Goal: Task Accomplishment & Management: Complete application form

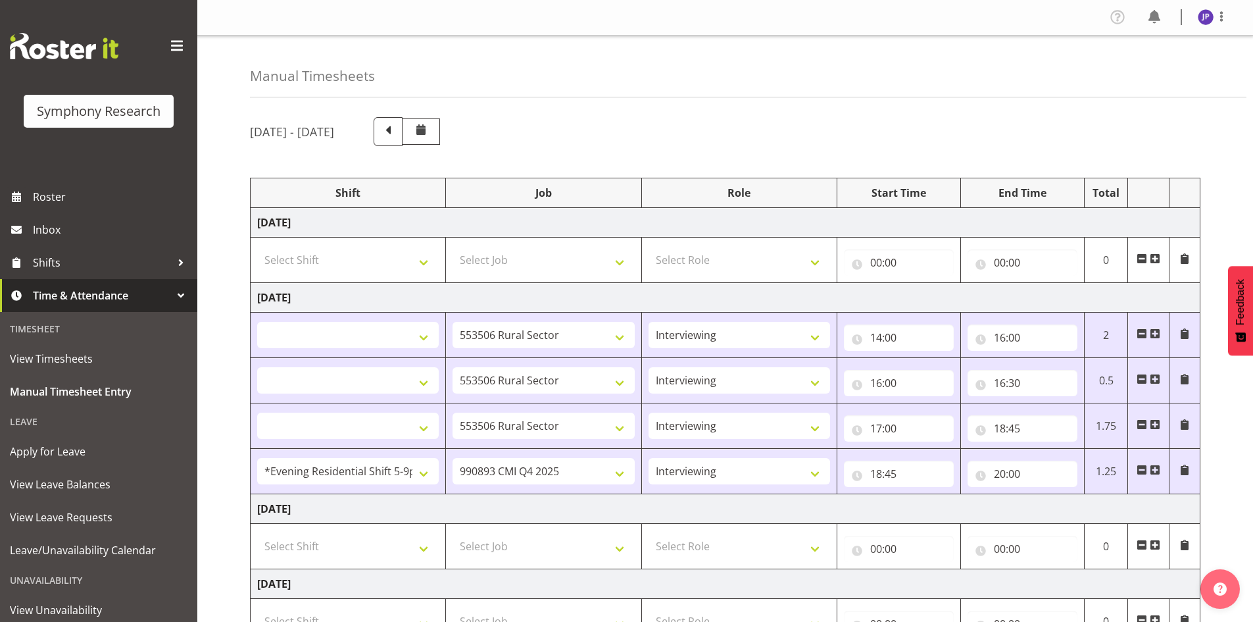
select select
select select "10587"
select select "47"
select select
select select "10587"
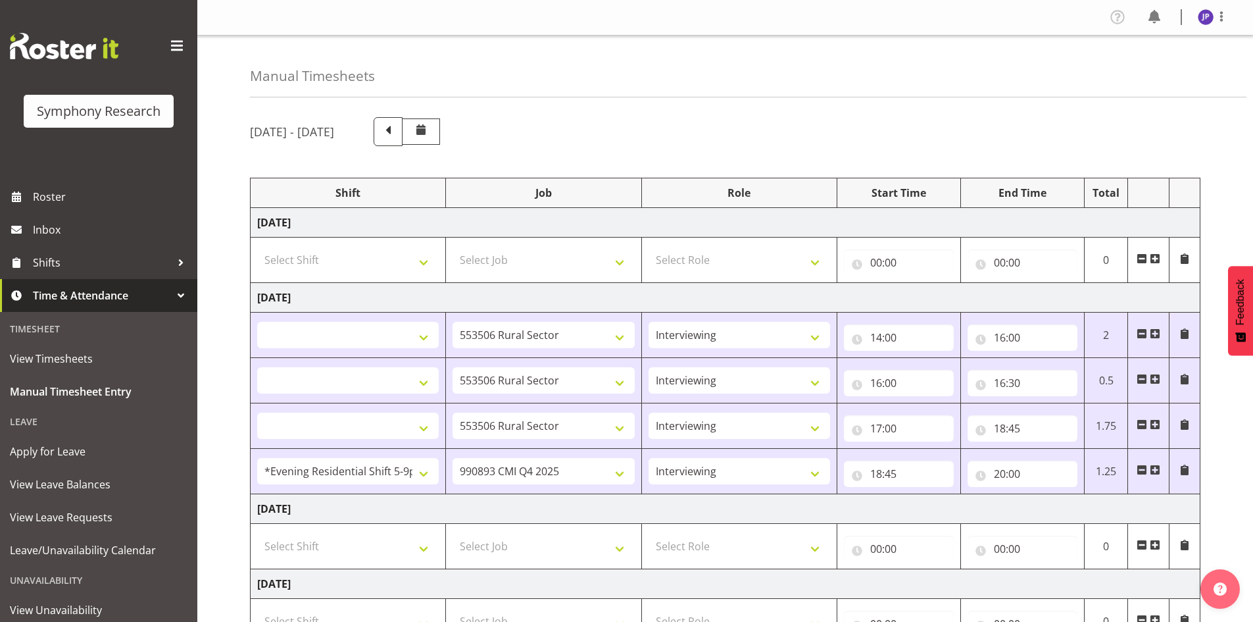
select select "47"
select select
select select "10587"
select select "47"
select select "48116"
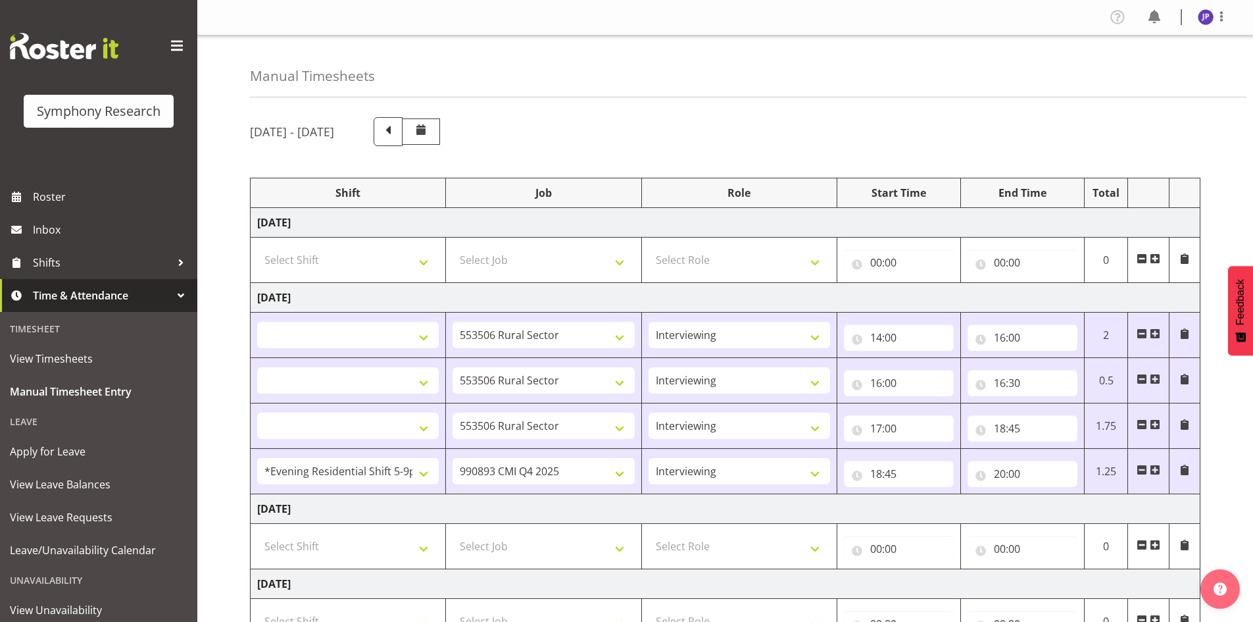
select select "10575"
select select "47"
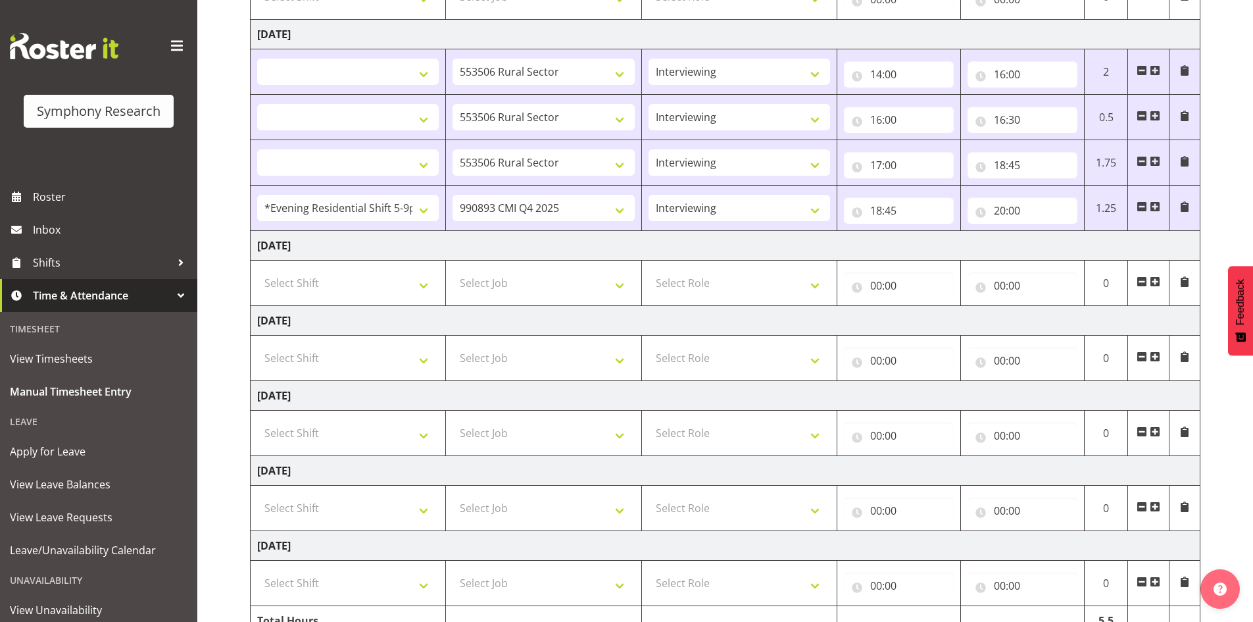
scroll to position [331, 0]
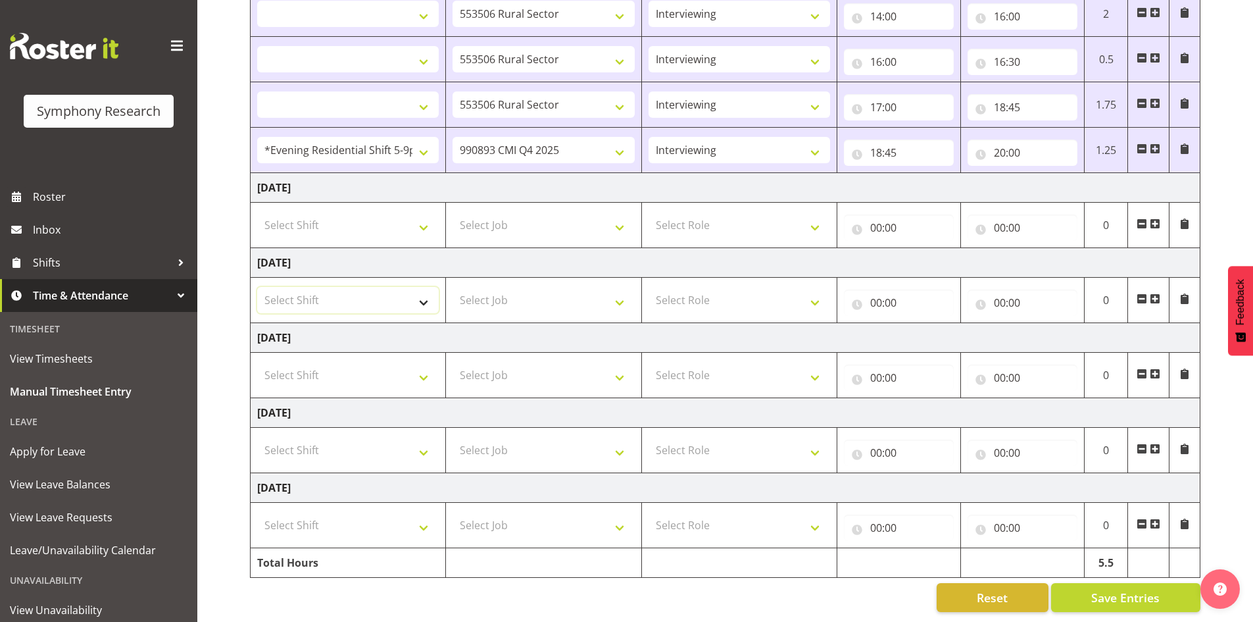
click at [423, 288] on select "Select Shift !!Weekend Residential (Roster IT Shift Label) *Business 9/10am ~ 4…" at bounding box center [348, 300] width 182 height 26
select select "48116"
click at [257, 287] on select "Select Shift !!Weekend Residential (Roster IT Shift Label) *Business 9/10am ~ 4…" at bounding box center [348, 300] width 182 height 26
select select
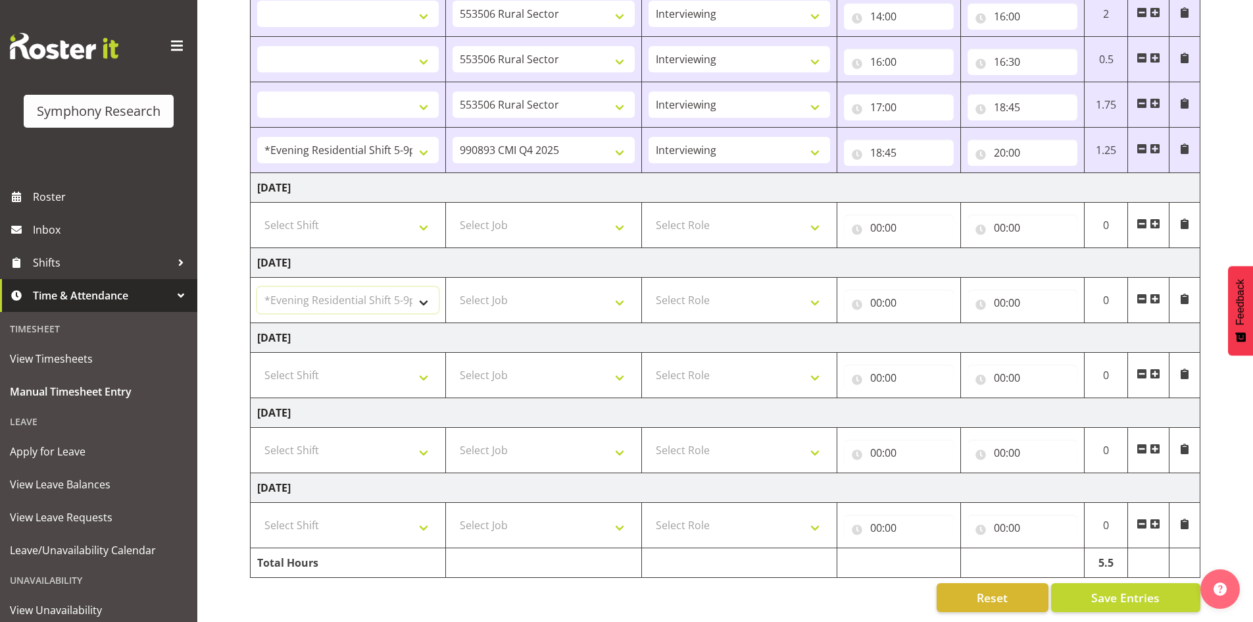
select select
click at [619, 293] on select "Select Job 550060 IF Admin 553492 World Poll Aus Wave 2 Main 2025 553493 World …" at bounding box center [544, 300] width 182 height 26
select select "10575"
click at [453, 287] on select "Select Job 550060 IF Admin 553492 World Poll Aus Wave 2 Main 2025 553493 World …" at bounding box center [544, 300] width 182 height 26
select select
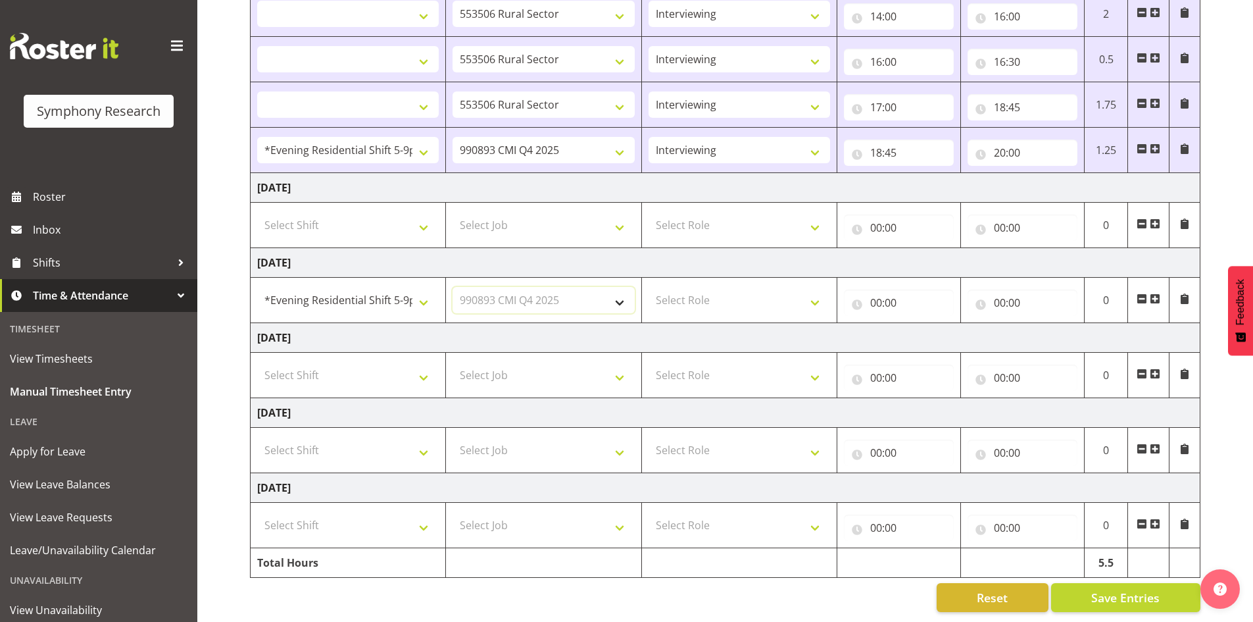
select select
click at [816, 289] on select "Select Role Briefing Interviewing" at bounding box center [740, 300] width 182 height 26
select select "47"
click at [649, 287] on select "Select Role Briefing Interviewing" at bounding box center [740, 300] width 182 height 26
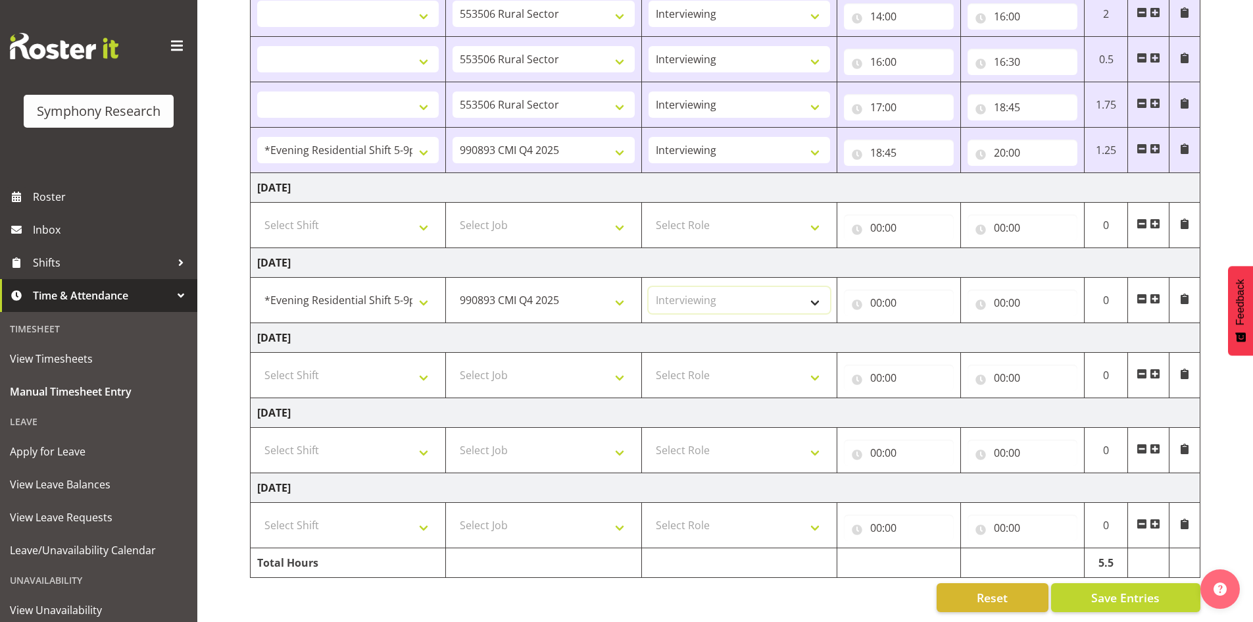
select select
click at [878, 296] on input "00:00" at bounding box center [899, 302] width 110 height 26
click at [930, 324] on select "00 01 02 03 04 05 06 07 08 09 10 11 12 13 14 15 16 17 18 19 20 21 22 23" at bounding box center [934, 337] width 30 height 26
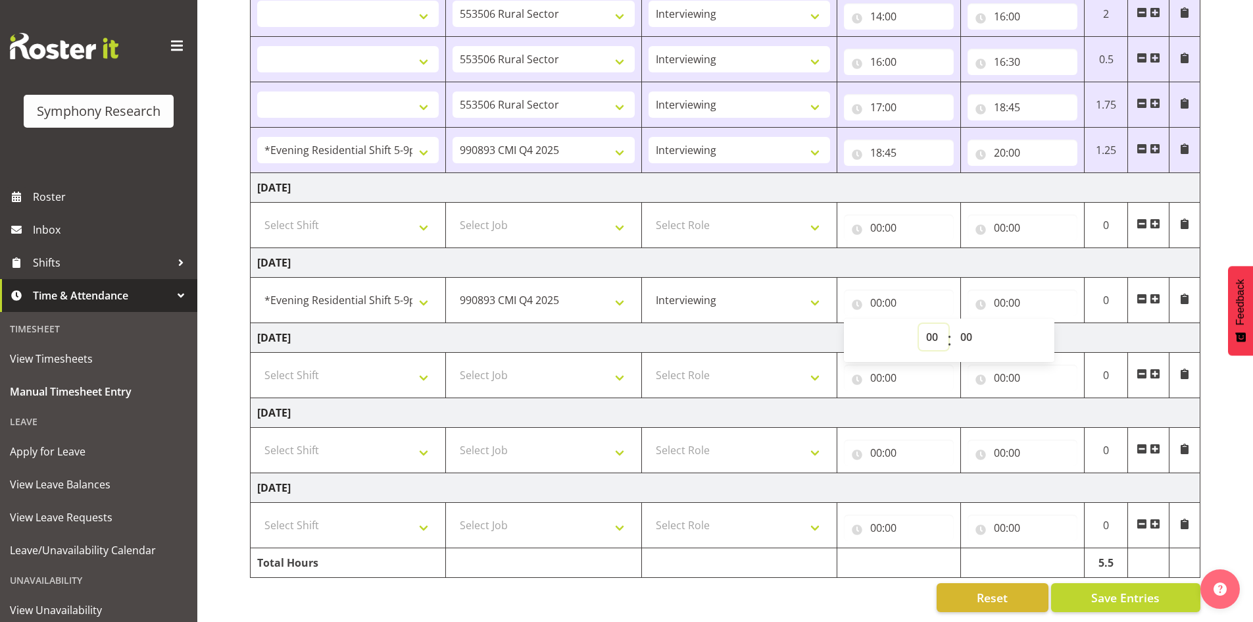
select select "17"
click at [919, 324] on select "00 01 02 03 04 05 06 07 08 09 10 11 12 13 14 15 16 17 18 19 20 21 22 23" at bounding box center [934, 337] width 30 height 26
select select
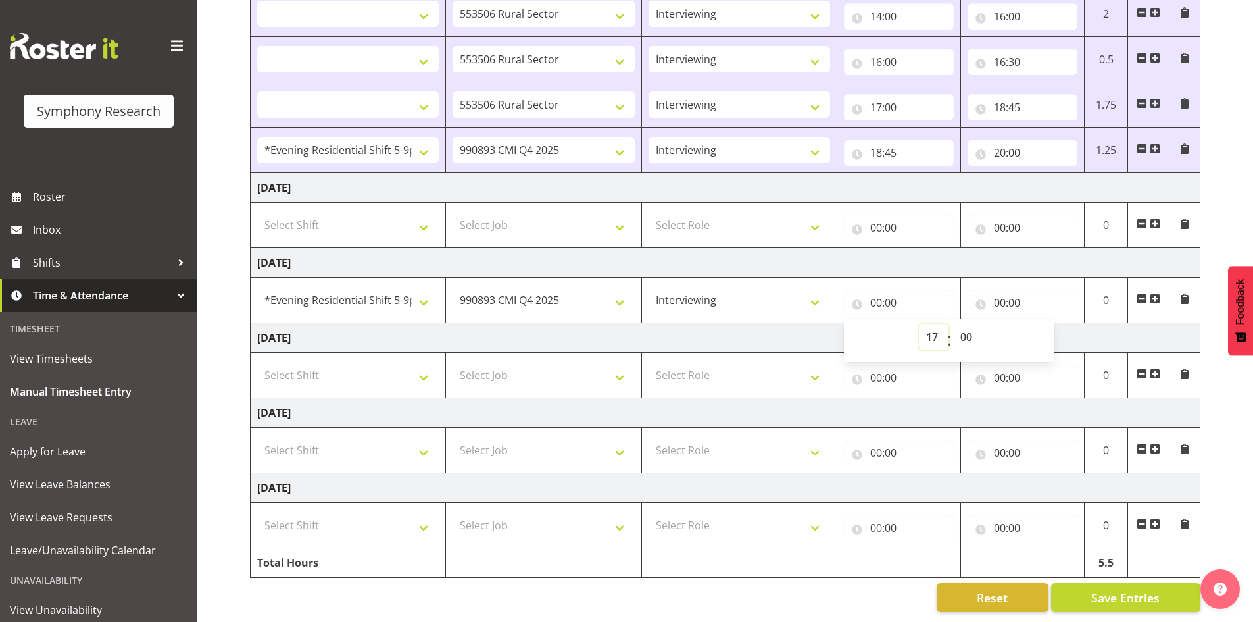
type input "17:00"
click at [1009, 291] on input "00:00" at bounding box center [1023, 302] width 110 height 26
click at [1054, 326] on select "00 01 02 03 04 05 06 07 08 09 10 11 12 13 14 15 16 17 18 19 20 21 22 23" at bounding box center [1058, 337] width 30 height 26
select select "21"
click at [1043, 324] on select "00 01 02 03 04 05 06 07 08 09 10 11 12 13 14 15 16 17 18 19 20 21 22 23" at bounding box center [1058, 337] width 30 height 26
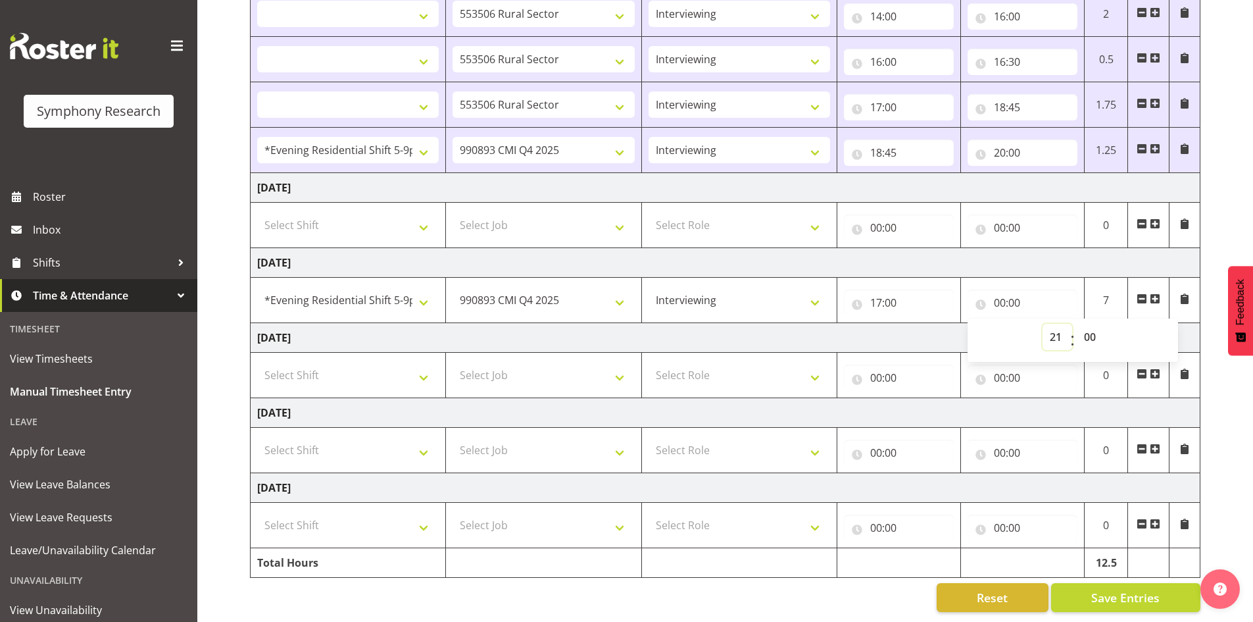
select select
type input "21:00"
click at [1238, 451] on div "[DATE] - [DATE] Shift Job Role Start Time End Time Total [DATE] Select Shift !!…" at bounding box center [751, 204] width 1003 height 836
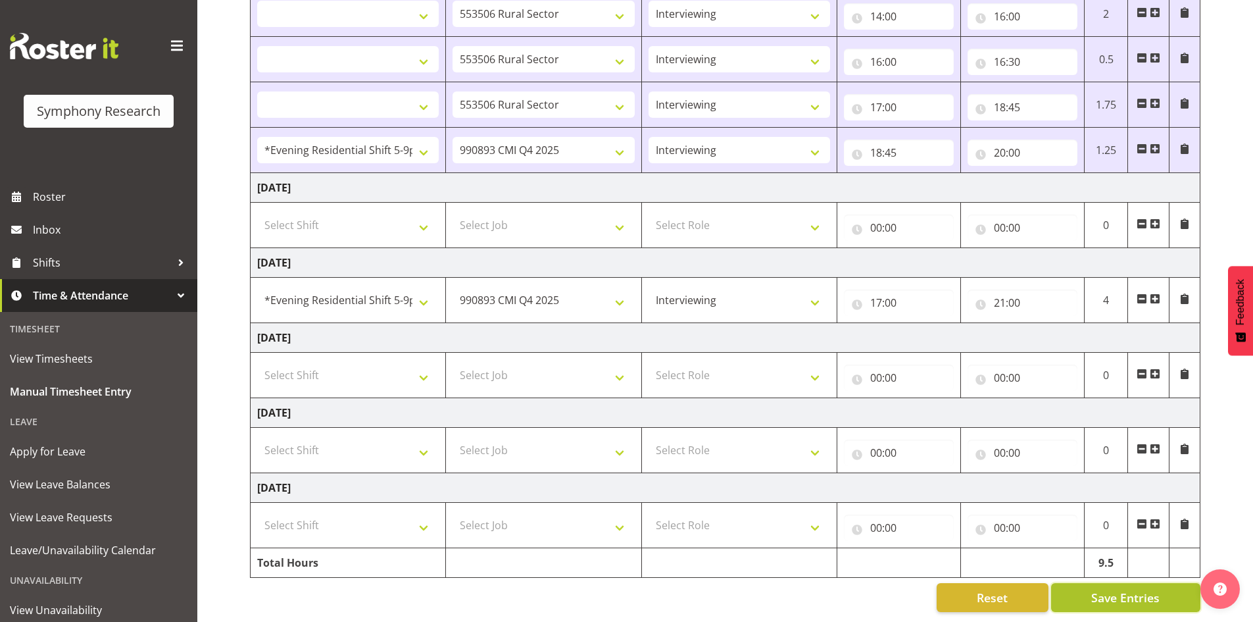
click at [1117, 589] on span "Save Entries" at bounding box center [1126, 597] width 68 height 17
select select
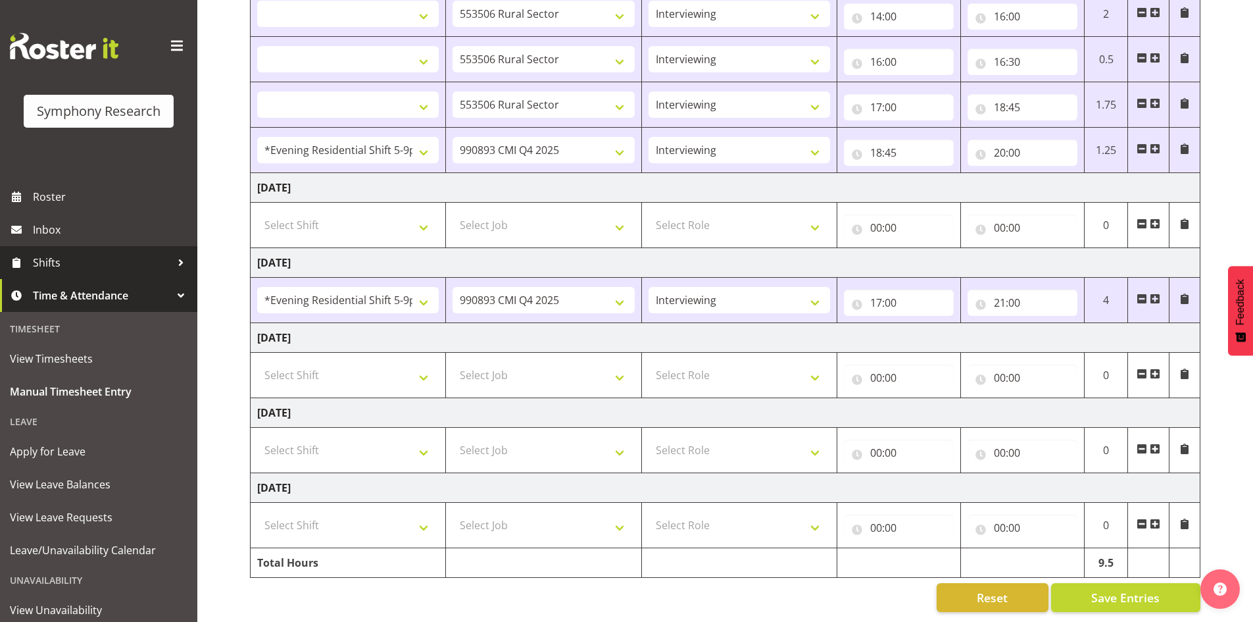
click at [56, 264] on span "Shifts" at bounding box center [102, 263] width 138 height 20
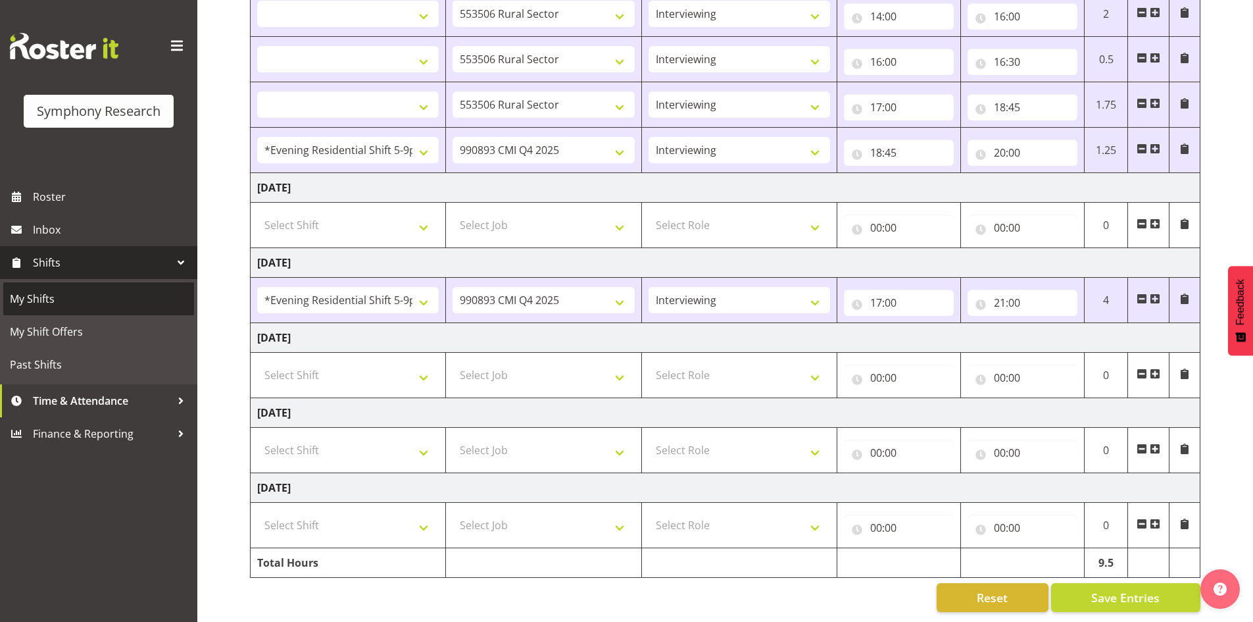
click at [54, 295] on span "My Shifts" at bounding box center [99, 299] width 178 height 20
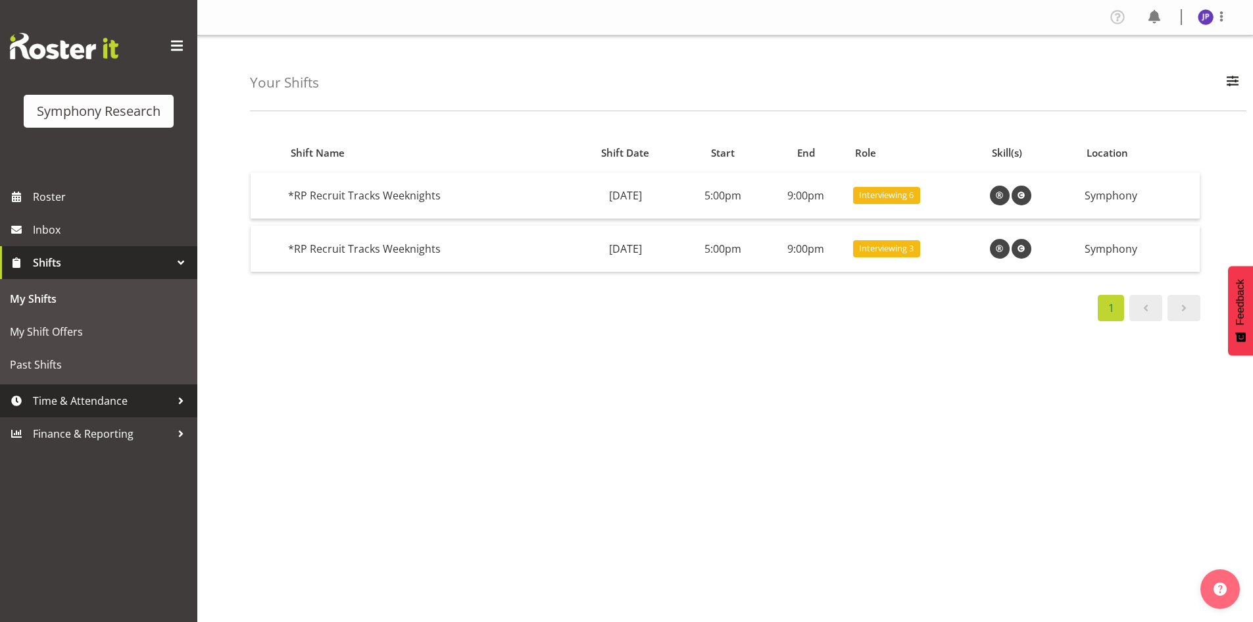
click at [180, 399] on div at bounding box center [181, 401] width 20 height 20
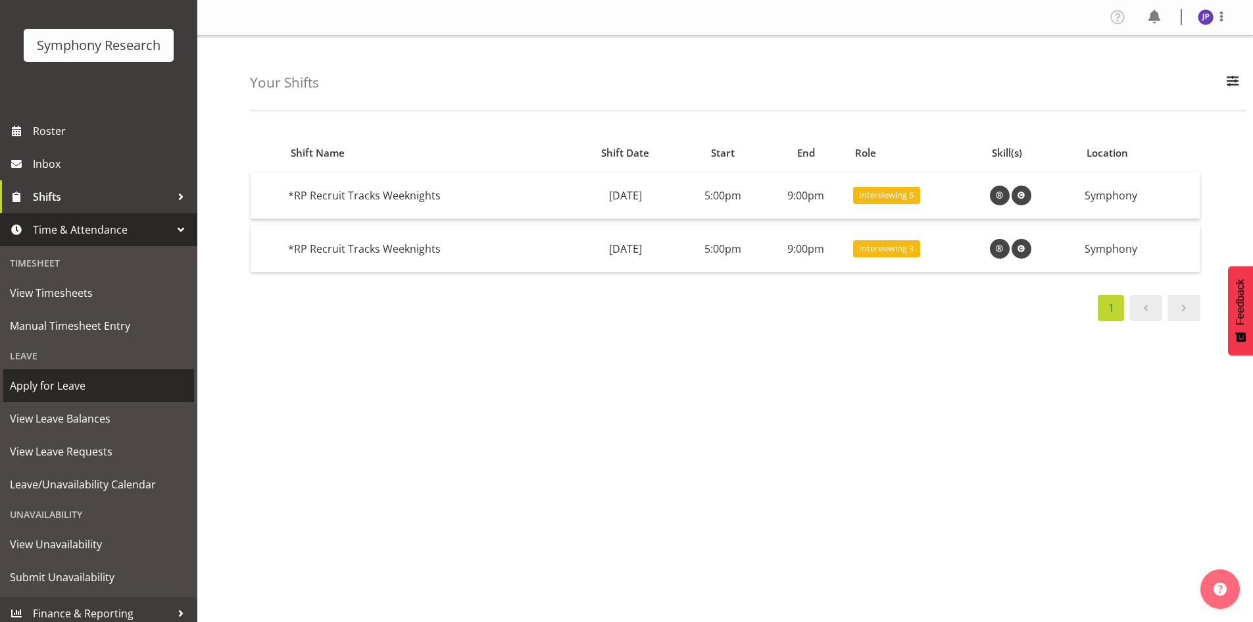
scroll to position [74, 0]
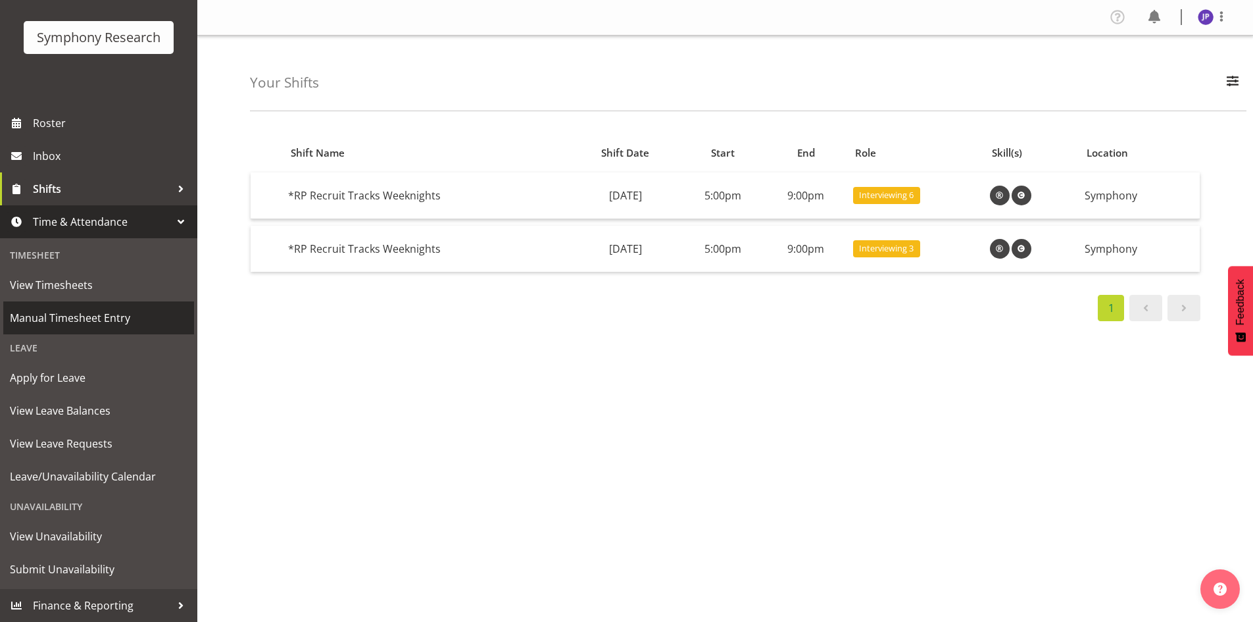
click at [130, 317] on span "Manual Timesheet Entry" at bounding box center [99, 318] width 178 height 20
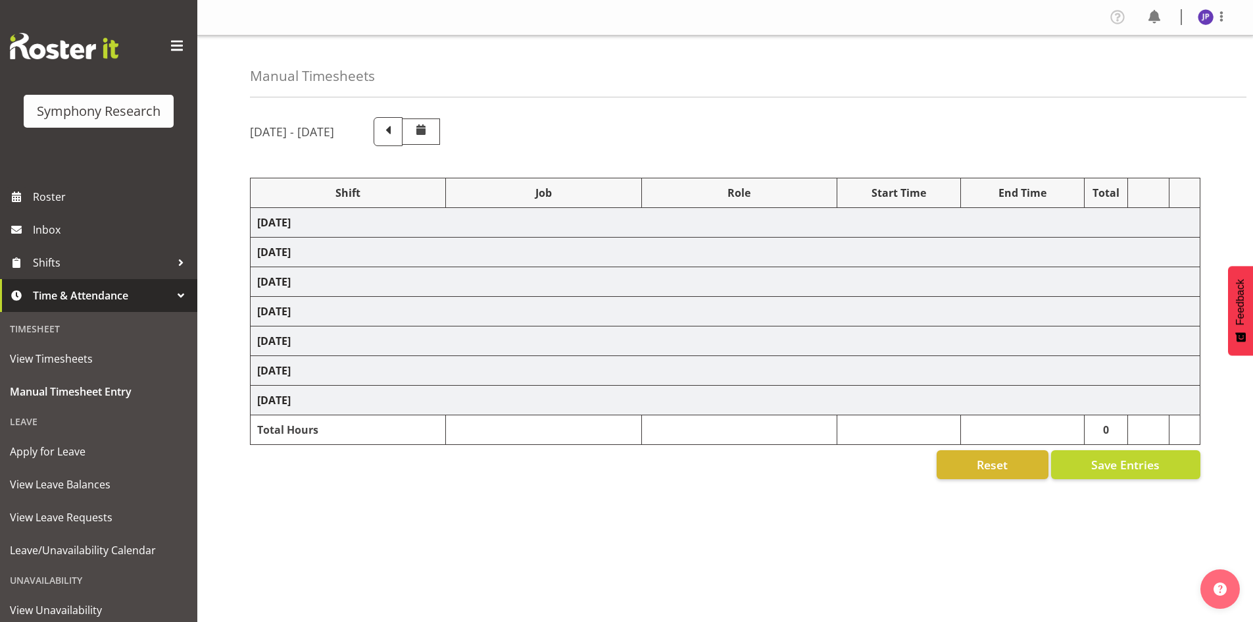
select select
select select "10587"
select select "47"
select select
select select "10587"
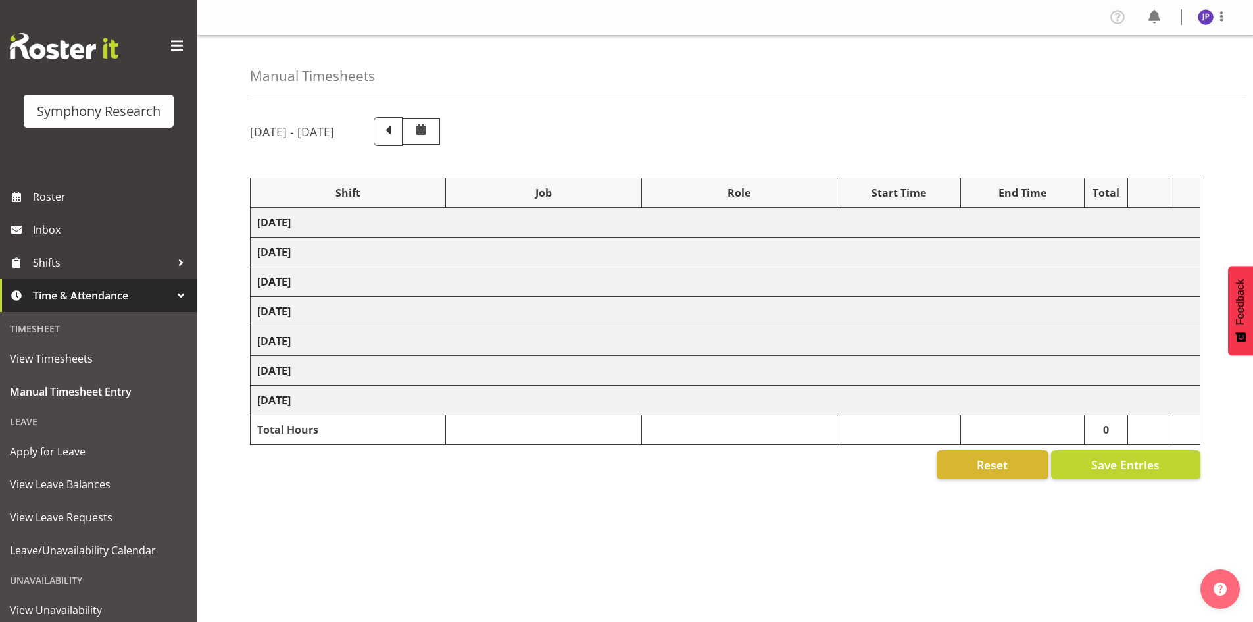
select select "47"
select select
select select "10587"
select select "47"
select select "48116"
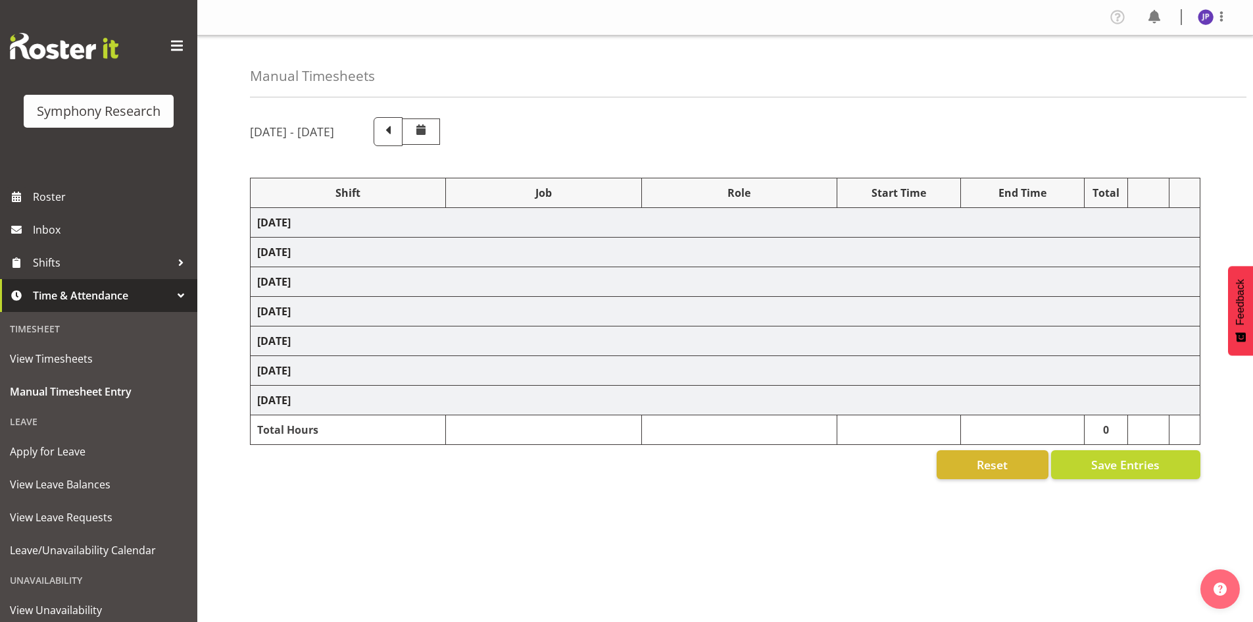
select select "10575"
select select "47"
select select "48116"
select select "10575"
select select "47"
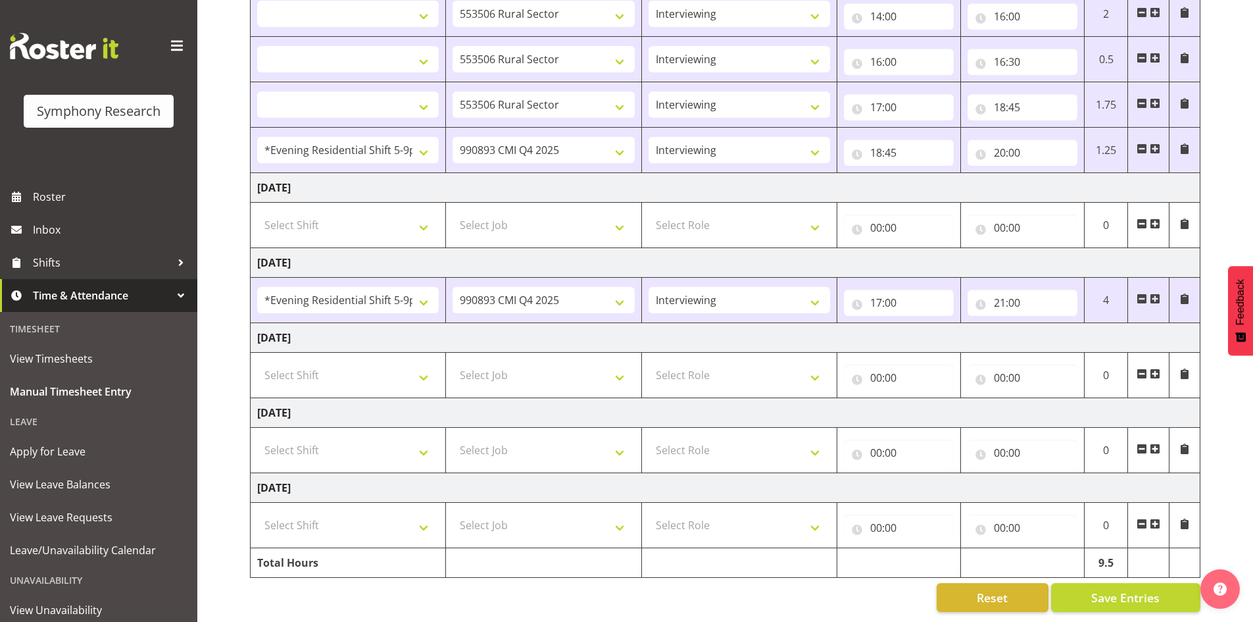
scroll to position [331, 0]
click at [1133, 591] on span "Save Entries" at bounding box center [1126, 597] width 68 height 17
select select
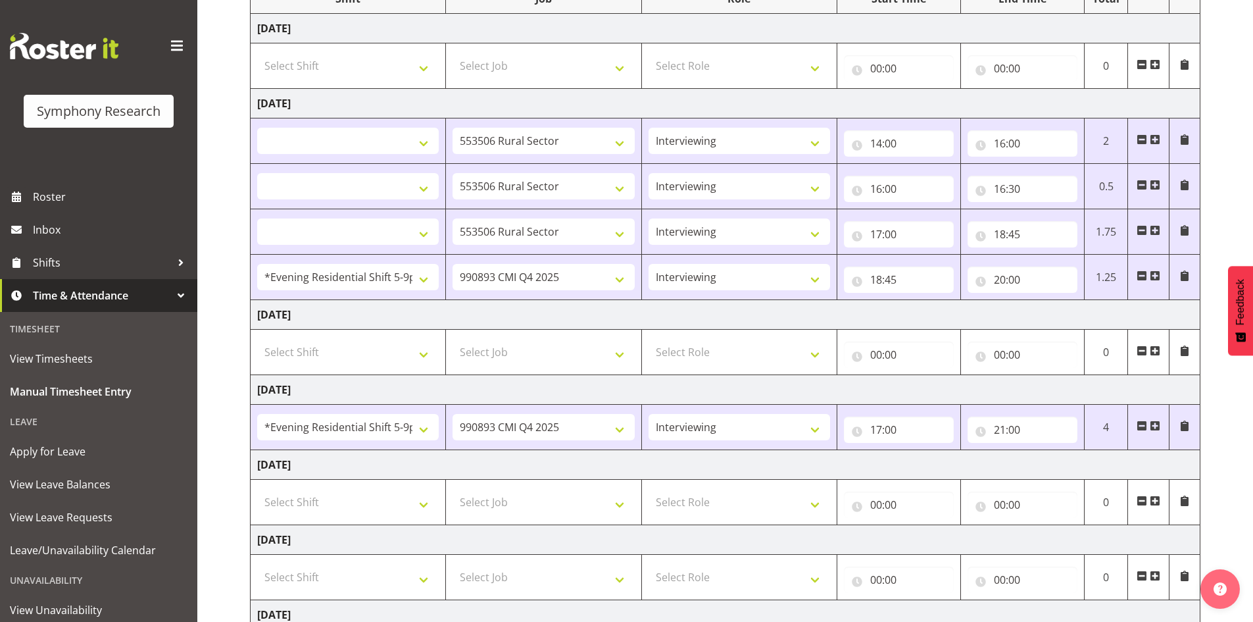
scroll to position [0, 0]
